Goal: Transaction & Acquisition: Book appointment/travel/reservation

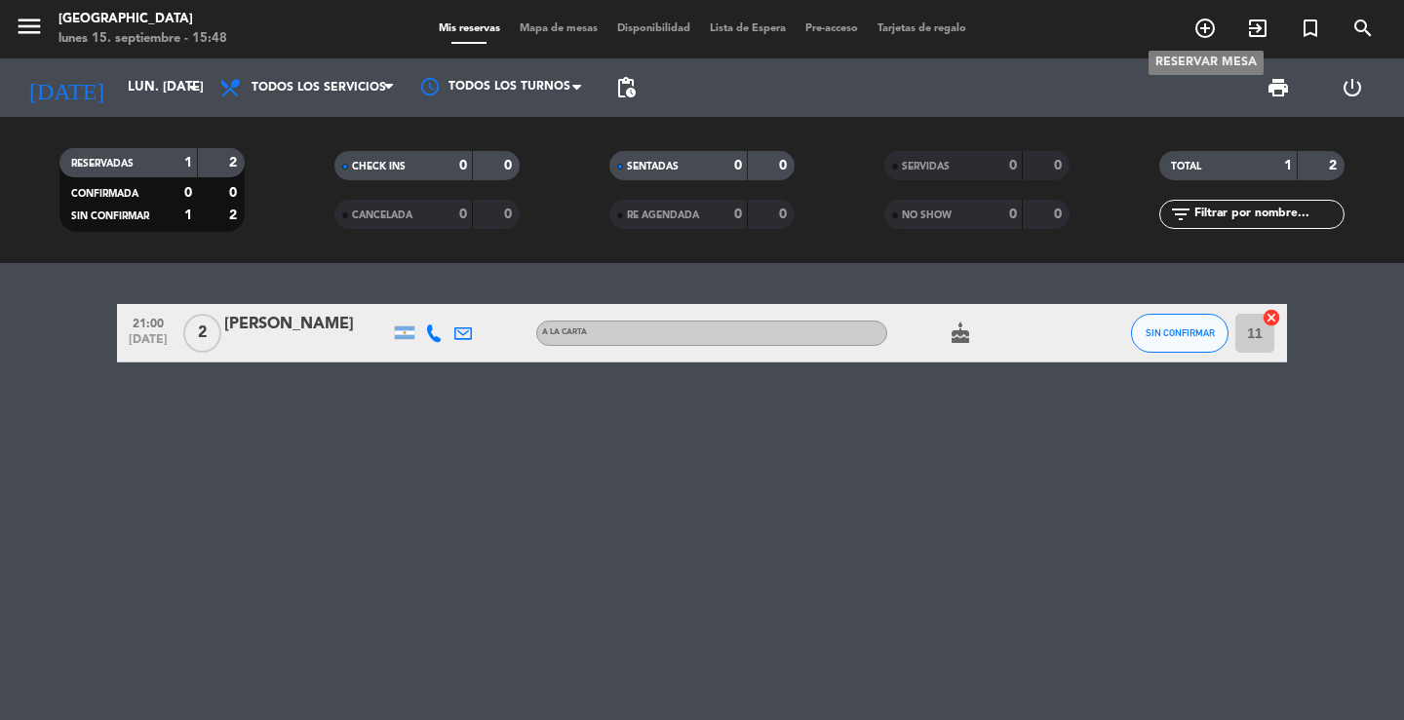
click at [1207, 25] on icon "add_circle_outline" at bounding box center [1204, 28] width 23 height 23
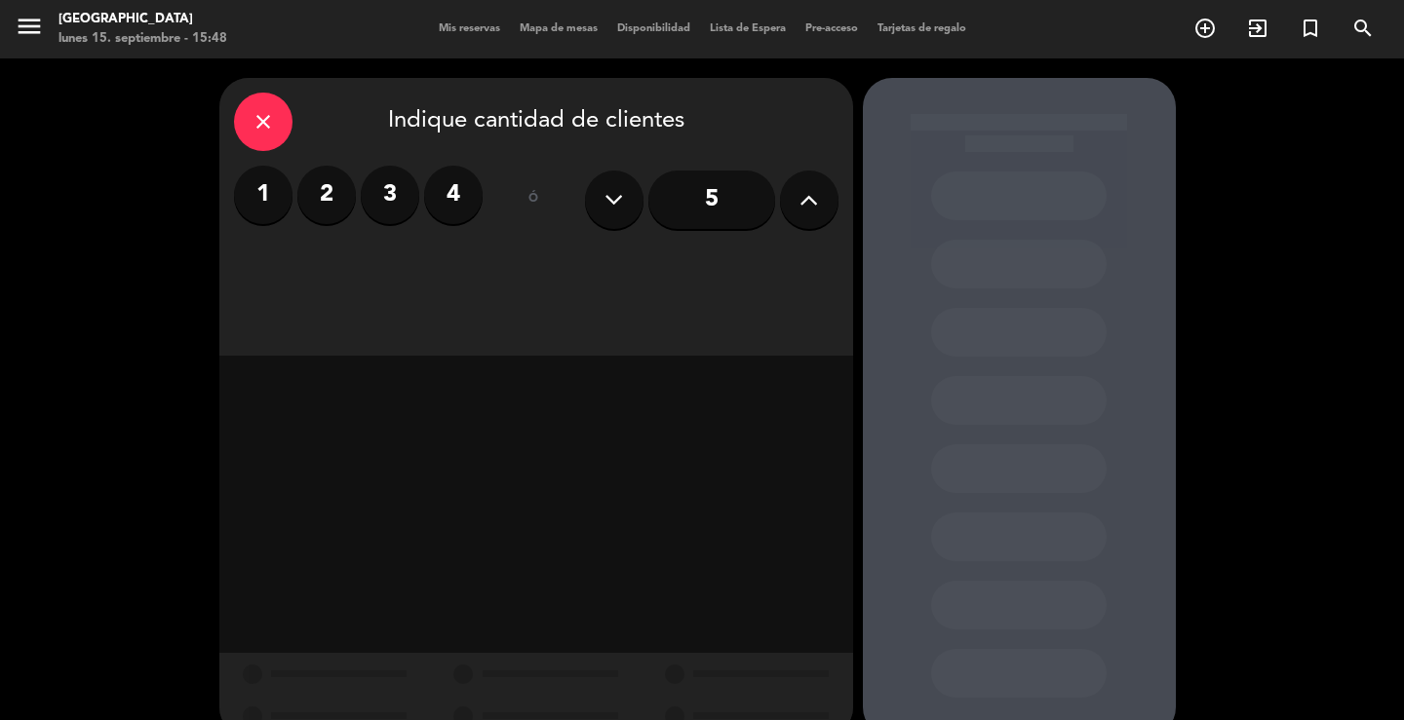
click at [311, 193] on label "2" at bounding box center [326, 195] width 58 height 58
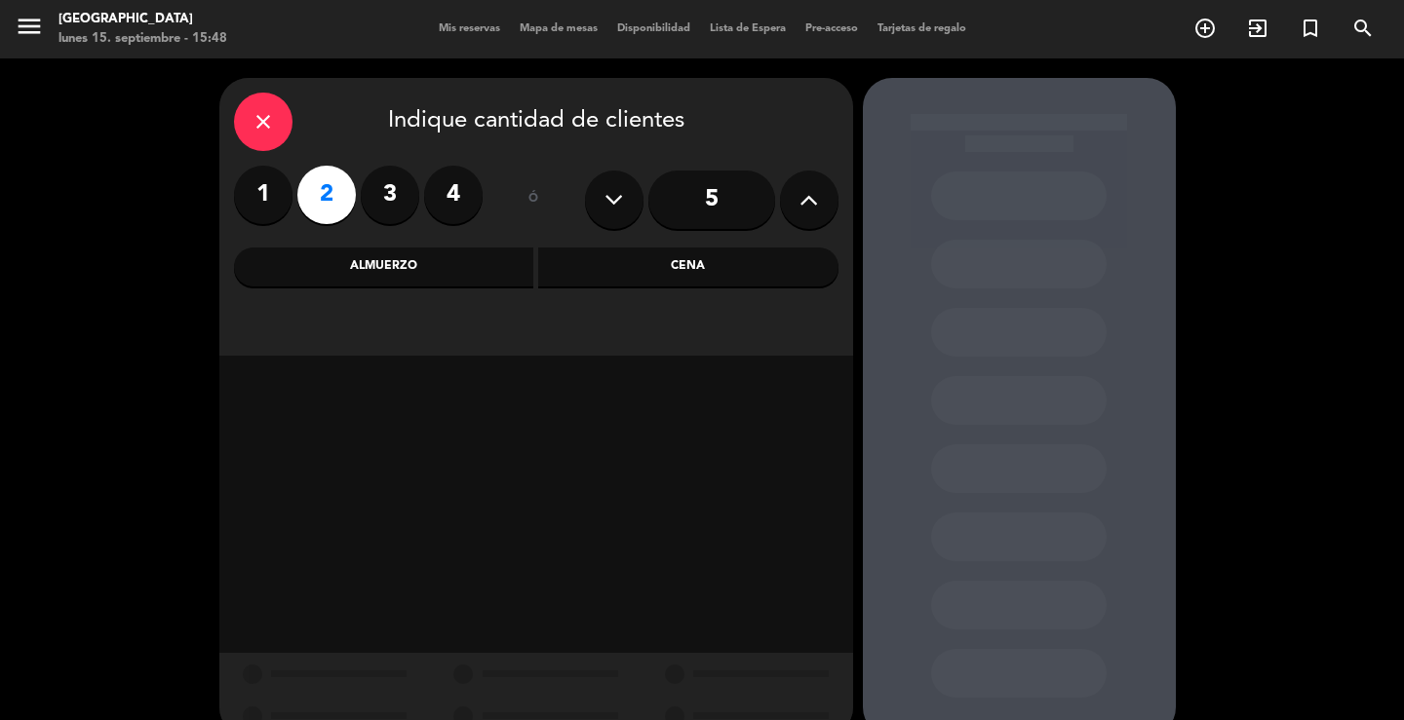
click at [695, 263] on div "Cena" at bounding box center [688, 267] width 300 height 39
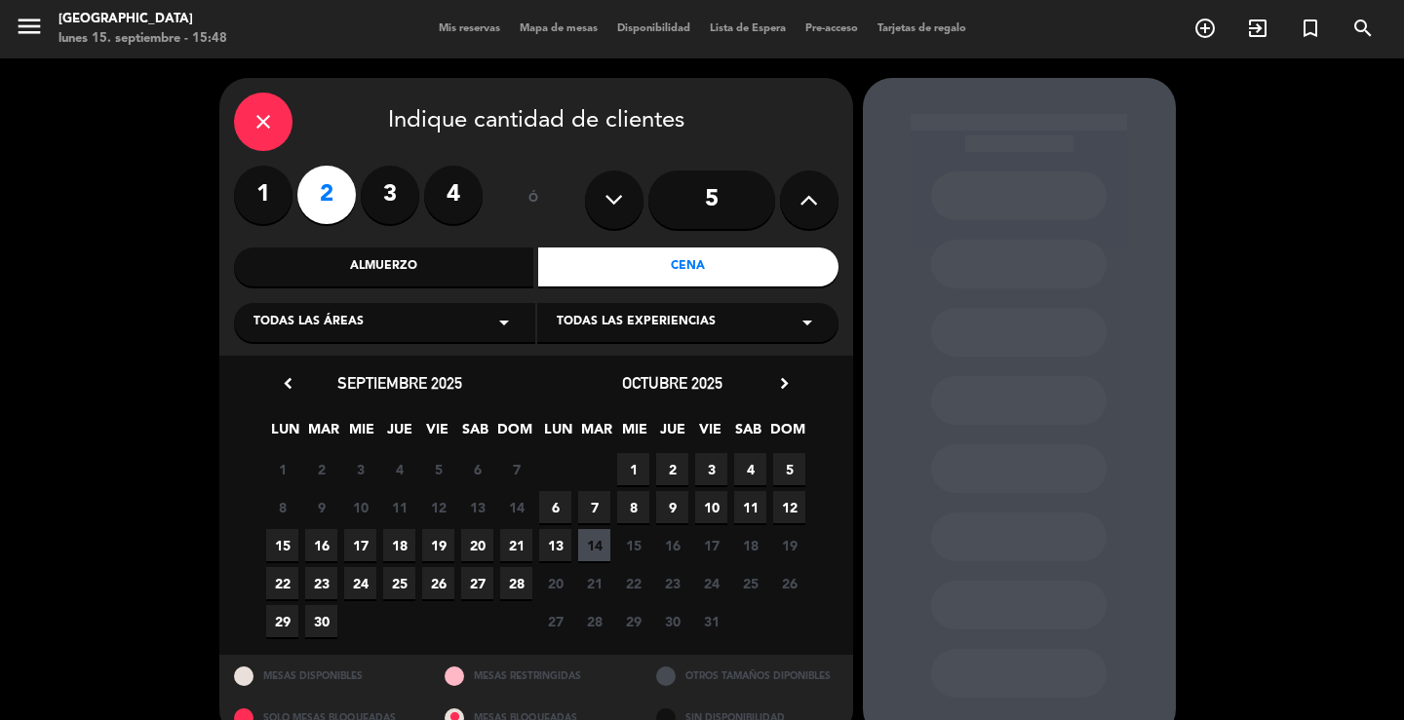
click at [328, 546] on span "16" at bounding box center [321, 545] width 32 height 32
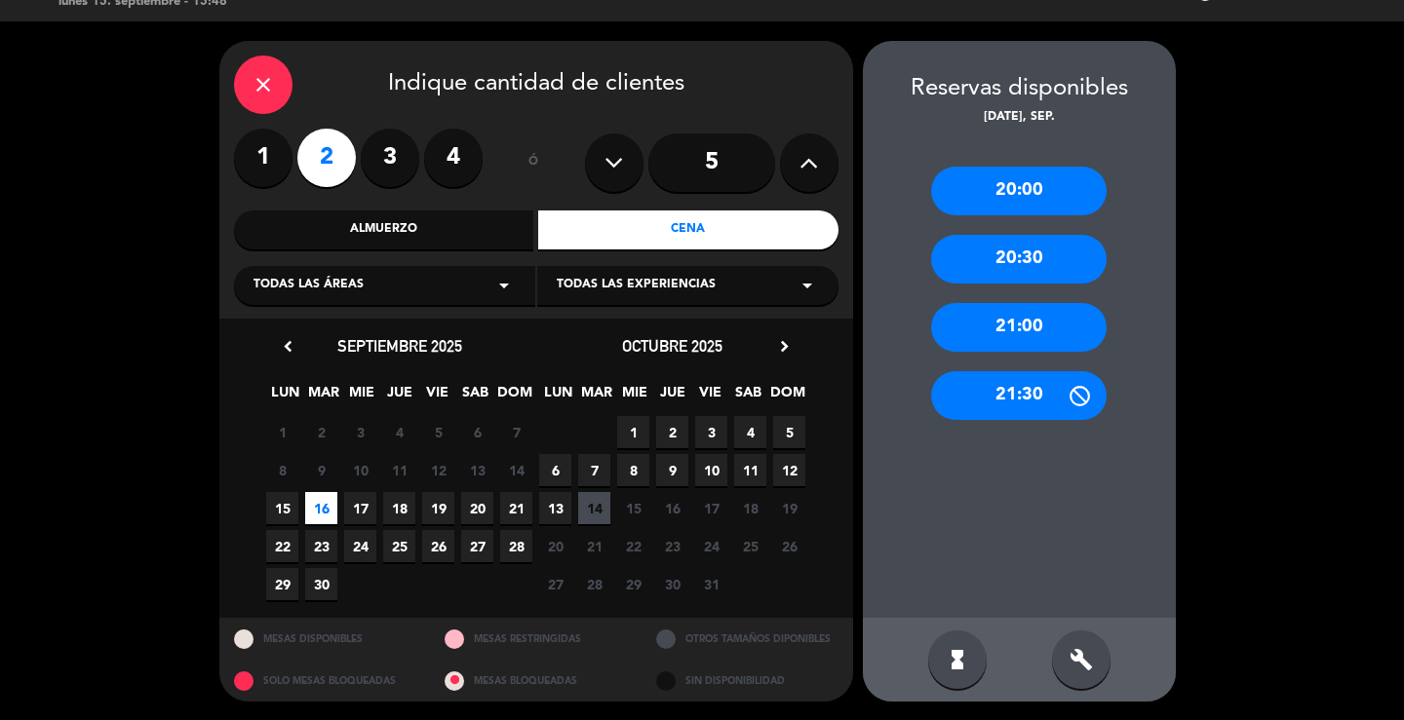
click at [1065, 323] on div "21:00" at bounding box center [1018, 327] width 175 height 49
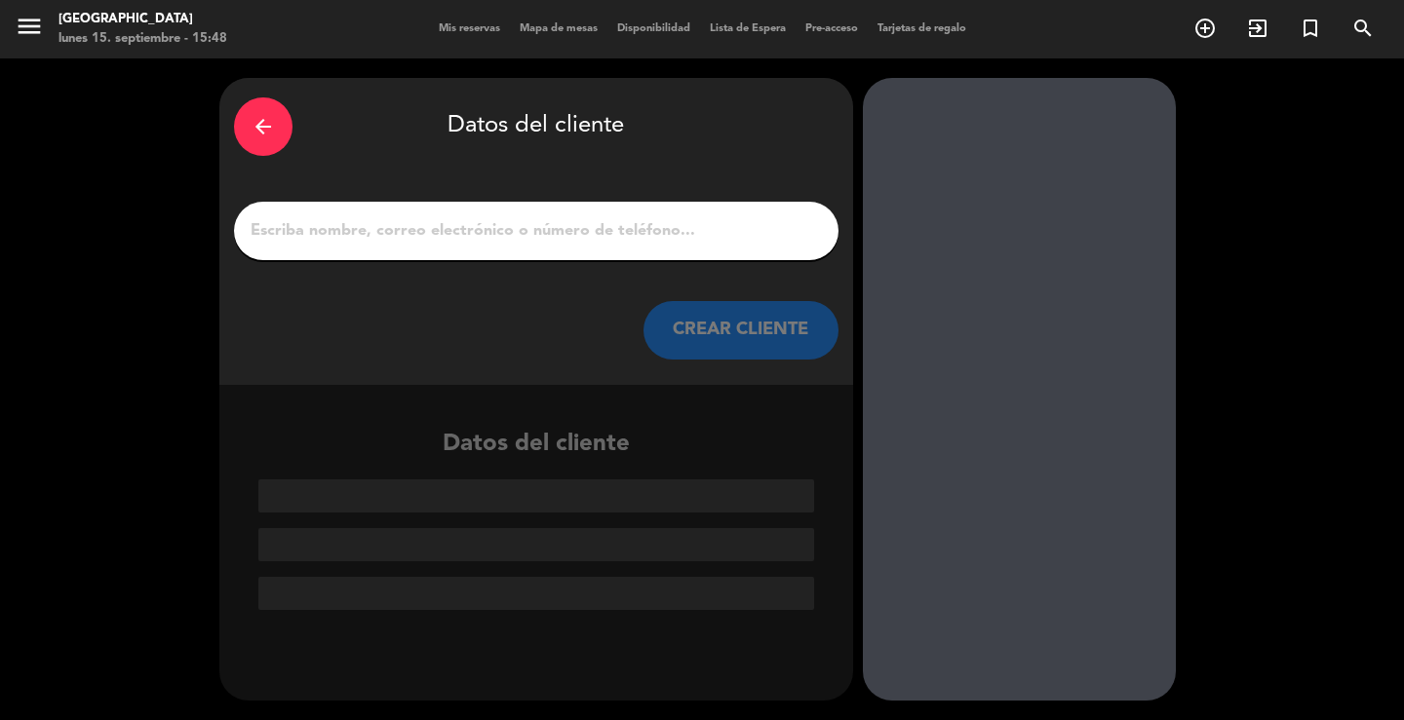
click at [441, 233] on input "1" at bounding box center [536, 230] width 575 height 27
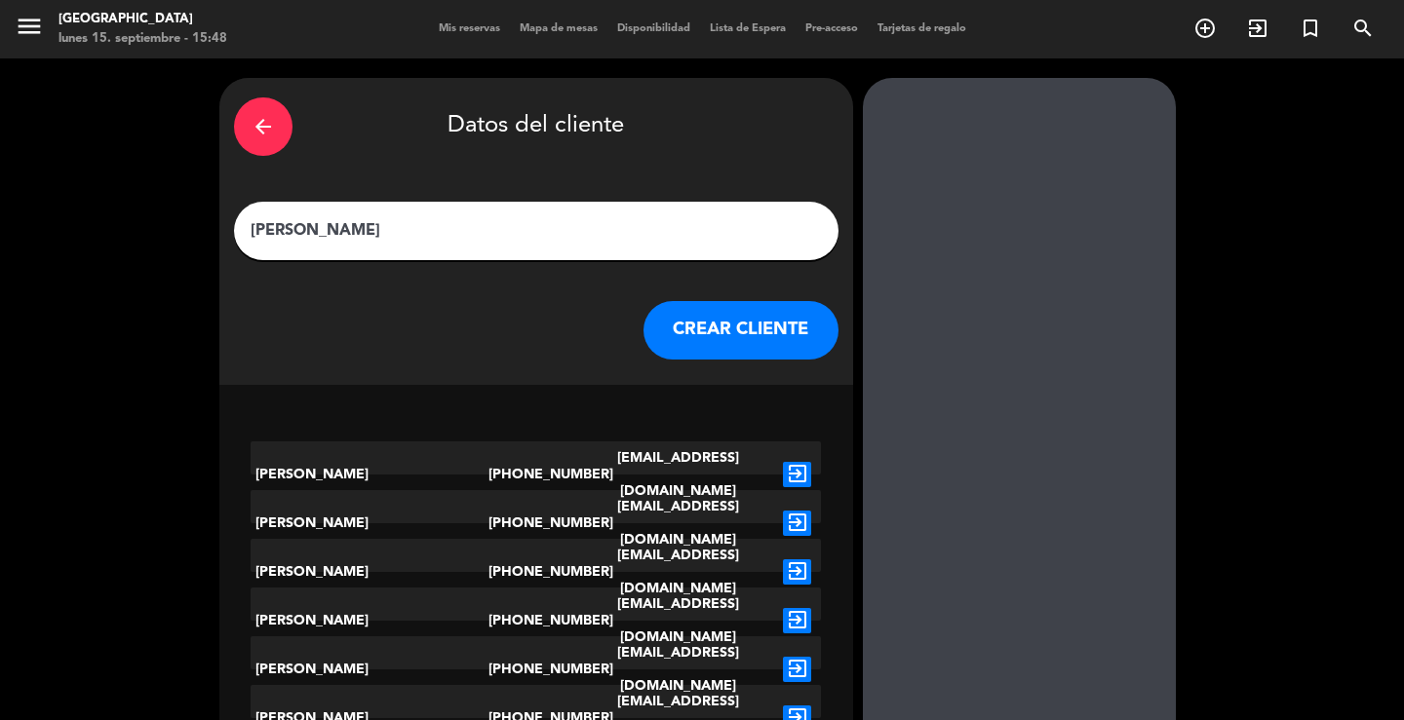
click at [410, 228] on input "[PERSON_NAME]" at bounding box center [536, 230] width 575 height 27
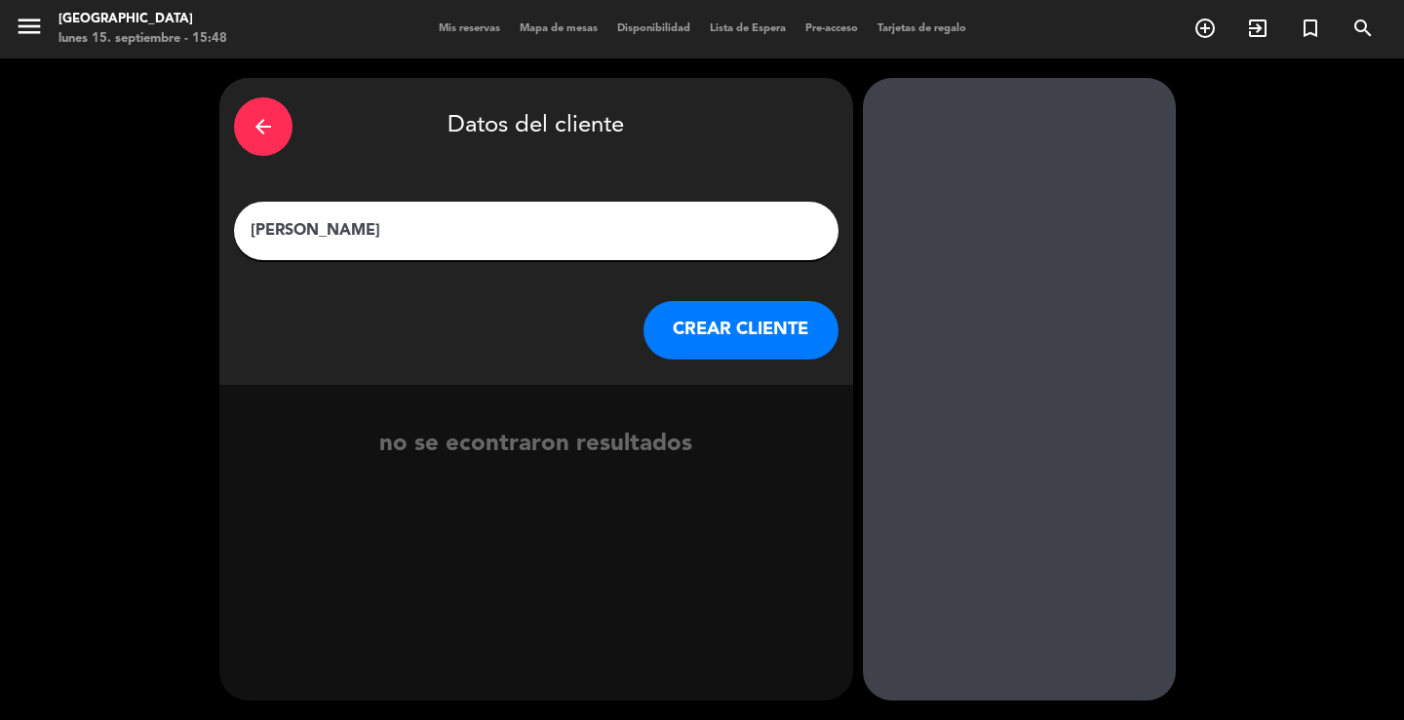
type input "[PERSON_NAME]"
click at [729, 335] on button "CREAR CLIENTE" at bounding box center [740, 330] width 195 height 58
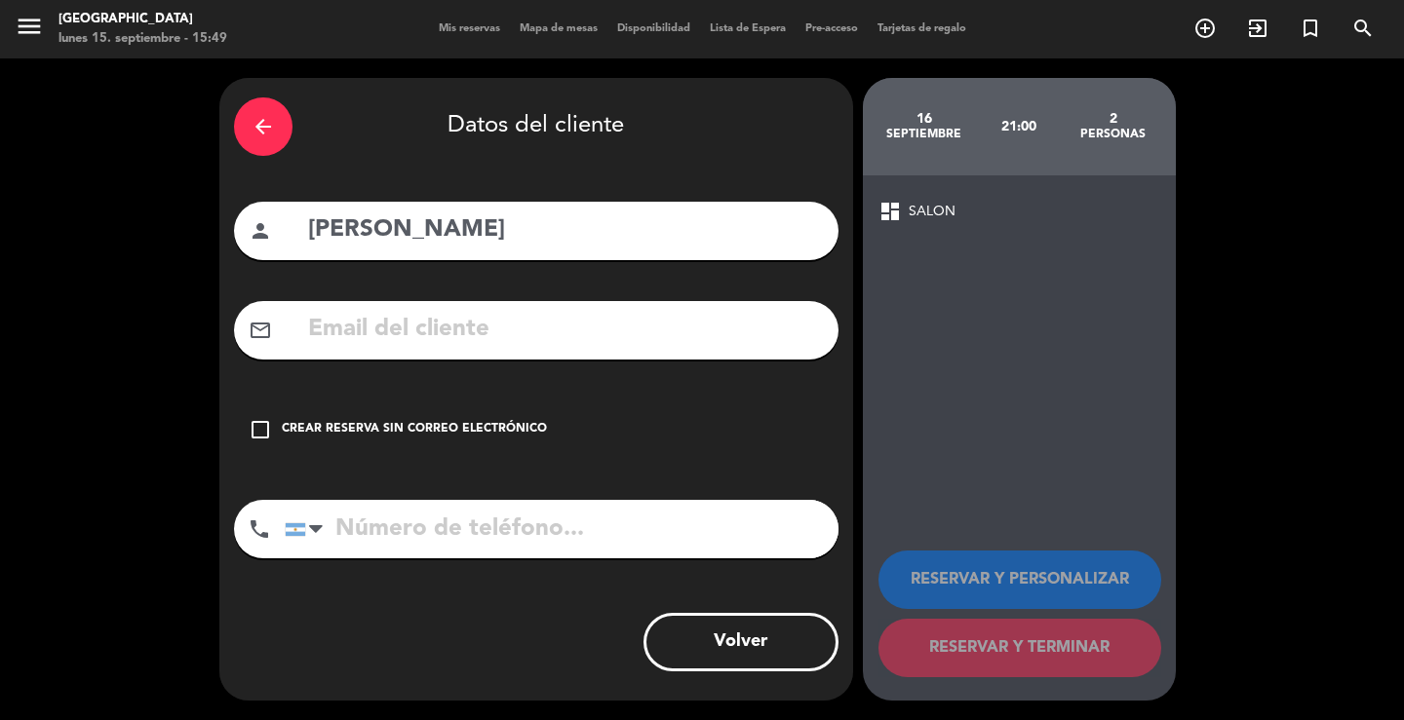
click at [517, 526] on input "tel" at bounding box center [562, 529] width 554 height 58
type input "3512735622"
click at [531, 325] on input "text" at bounding box center [565, 330] width 518 height 40
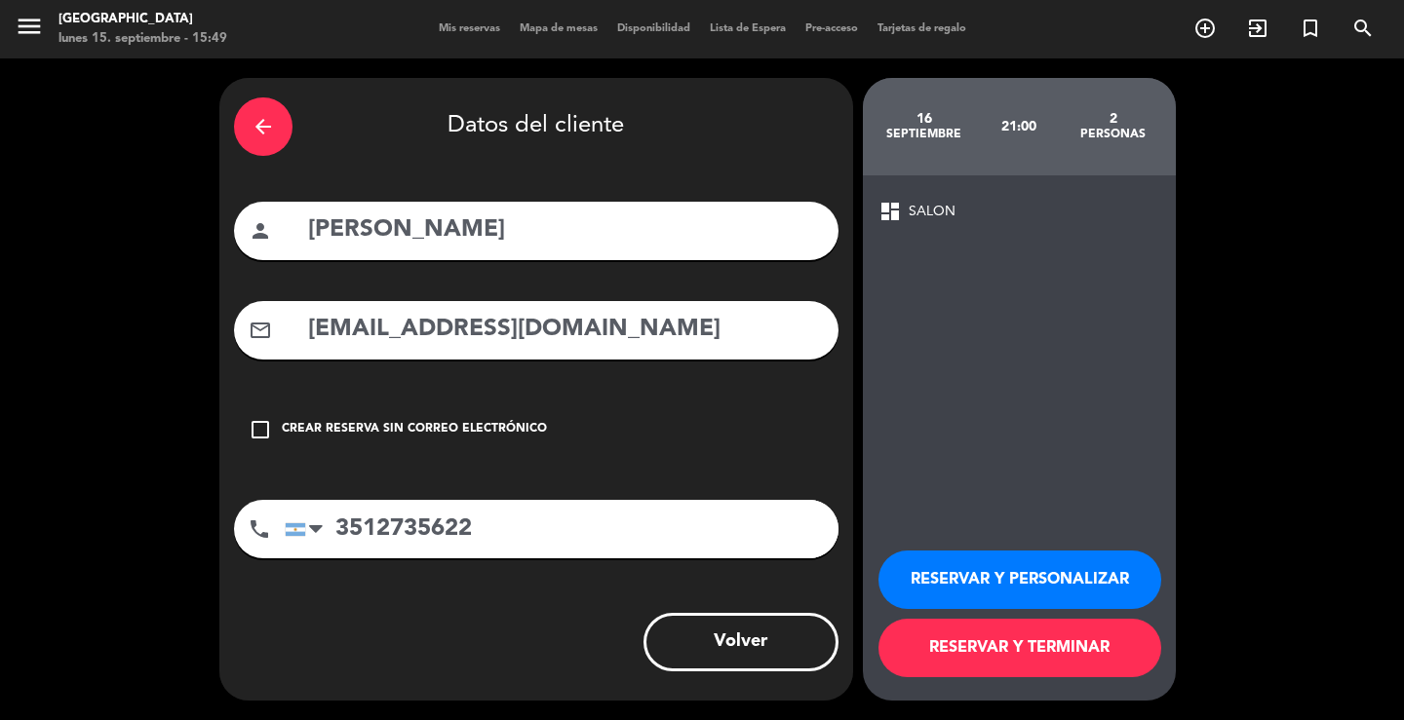
type input "[EMAIL_ADDRESS][DOMAIN_NAME]"
click at [940, 660] on button "RESERVAR Y TERMINAR" at bounding box center [1019, 648] width 283 height 58
